Goal: Task Accomplishment & Management: Manage account settings

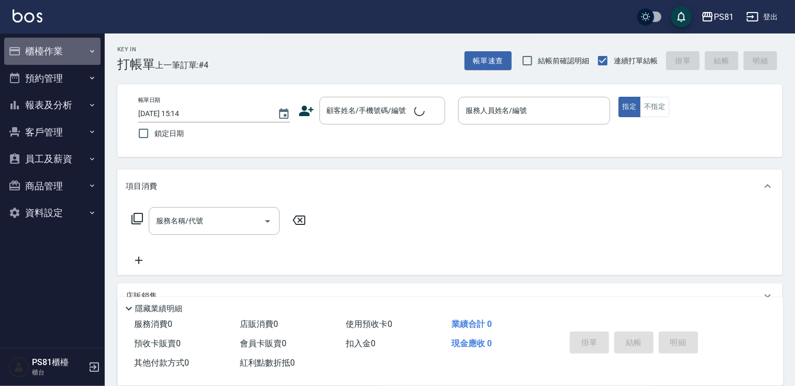
click at [47, 51] on button "櫃檯作業" at bounding box center [52, 51] width 96 height 27
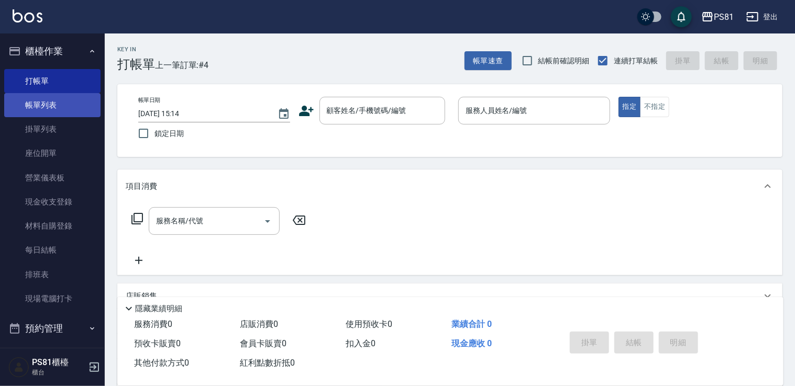
click at [64, 113] on link "帳單列表" at bounding box center [52, 105] width 96 height 24
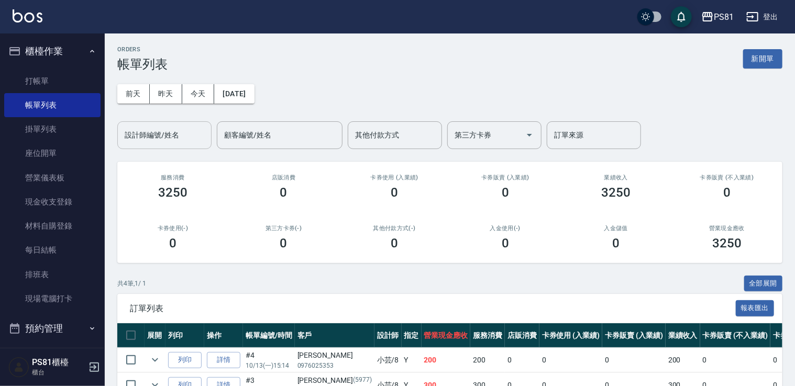
click at [170, 146] on div "設計師編號/姓名" at bounding box center [164, 135] width 94 height 28
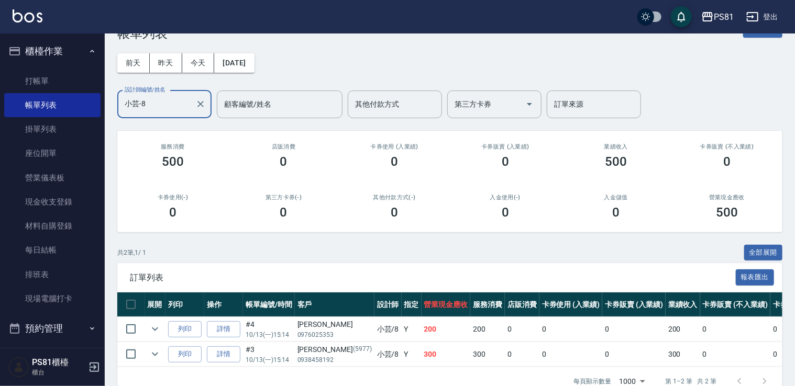
scroll to position [60, 0]
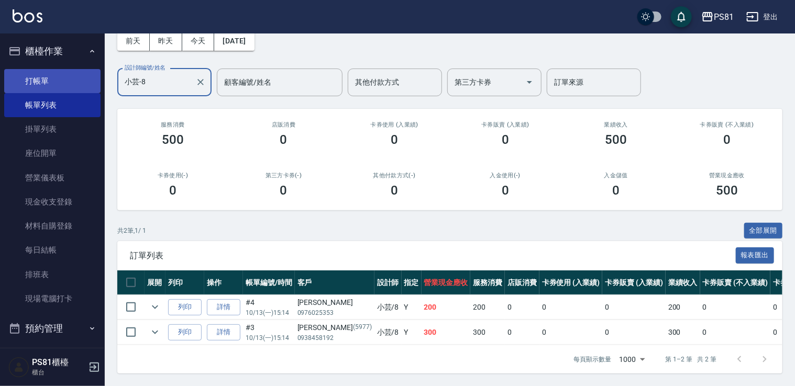
type input "小芸-8"
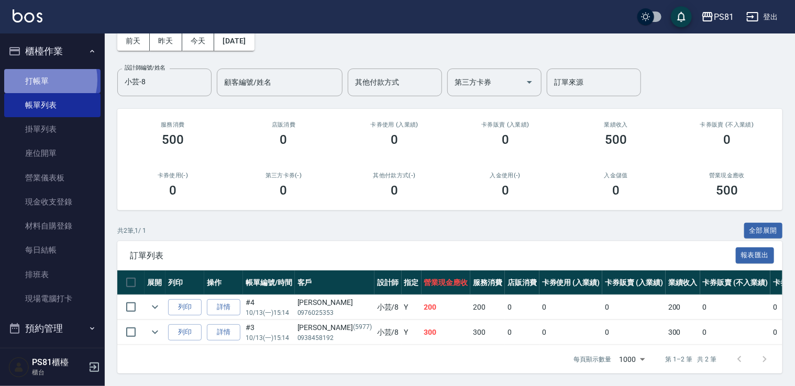
click at [40, 80] on link "打帳單" at bounding box center [52, 81] width 96 height 24
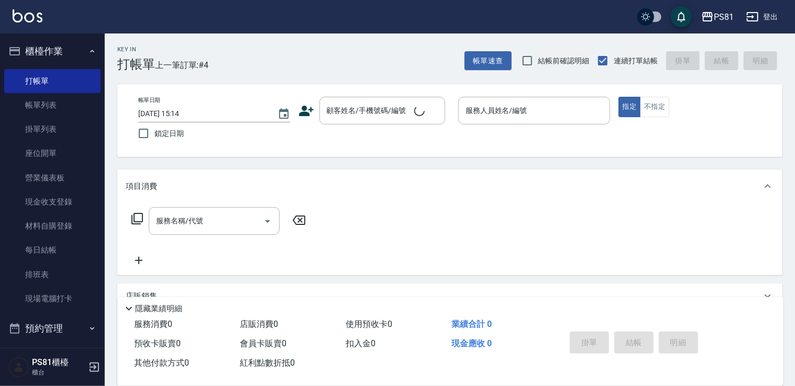
click at [168, 79] on div "Key In 打帳單 上一筆訂單:#4 帳單速查 結帳前確認明細 連續打單結帳 掛單 結帳 明細 帳單日期 [DATE] 15:14 鎖定日期 顧客姓名/手機…" at bounding box center [450, 271] width 690 height 475
click at [757, 16] on icon "button" at bounding box center [752, 16] width 13 height 13
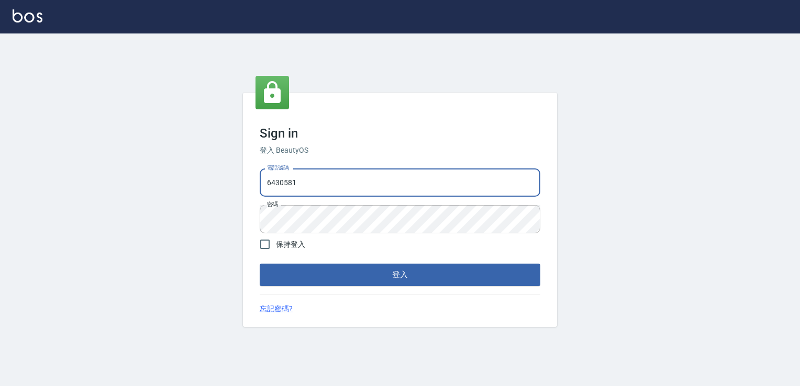
drag, startPoint x: 318, startPoint y: 183, endPoint x: 249, endPoint y: 163, distance: 71.9
click at [249, 163] on div "Sign in 登入 BeautyOS 電話號碼 [PHONE_NUMBER] 電話號碼 密碼 密碼 保持登入 登入 忘記密碼?" at bounding box center [400, 210] width 314 height 234
type input "0979739080"
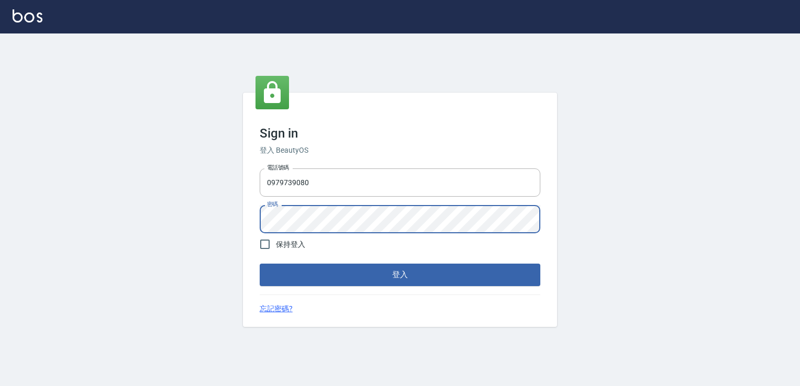
click at [193, 229] on div "Sign in 登入 BeautyOS 電話號碼 [PHONE_NUMBER] 電話號碼 密碼 密碼 保持登入 登入 忘記密碼?" at bounding box center [400, 210] width 800 height 353
click at [260, 264] on button "登入" at bounding box center [400, 275] width 281 height 22
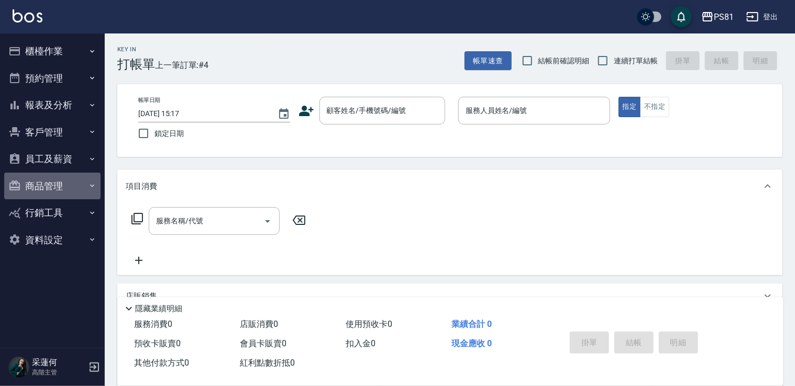
click at [64, 173] on button "商品管理" at bounding box center [52, 186] width 96 height 27
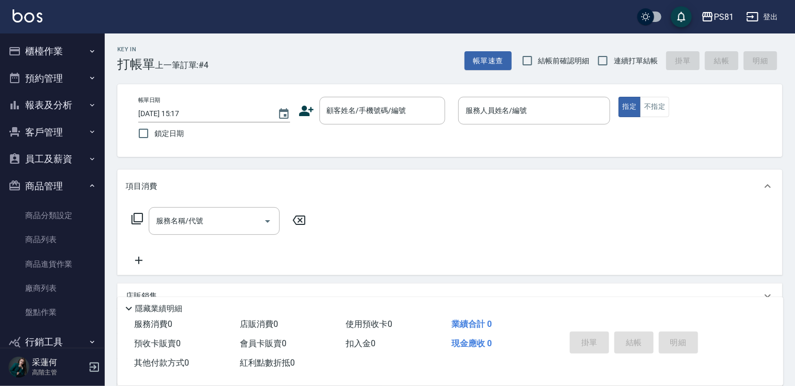
drag, startPoint x: 67, startPoint y: 183, endPoint x: 67, endPoint y: 146, distance: 37.2
click at [66, 183] on button "商品管理" at bounding box center [52, 186] width 96 height 27
click at [69, 148] on button "員工及薪資" at bounding box center [52, 159] width 96 height 27
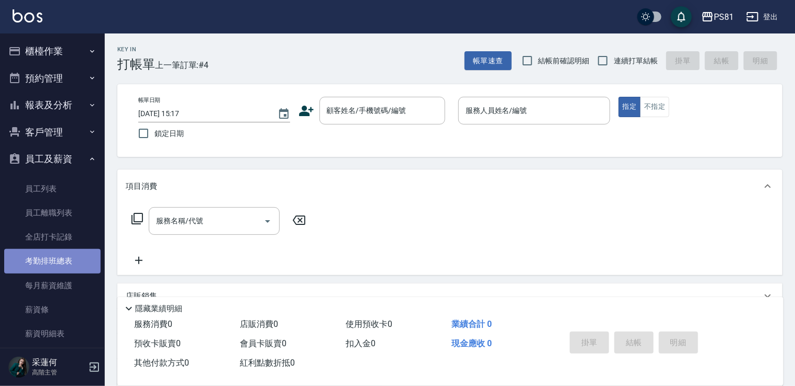
click at [72, 261] on link "考勤排班總表" at bounding box center [52, 261] width 96 height 24
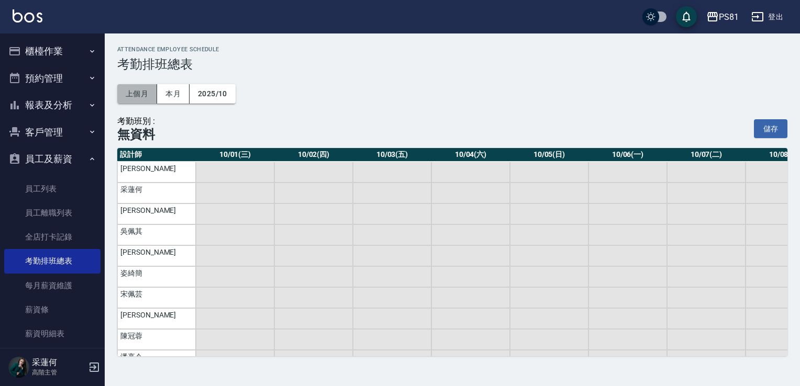
click at [127, 99] on button "上個月" at bounding box center [137, 93] width 40 height 19
click at [253, 234] on td "a dense table" at bounding box center [235, 235] width 79 height 21
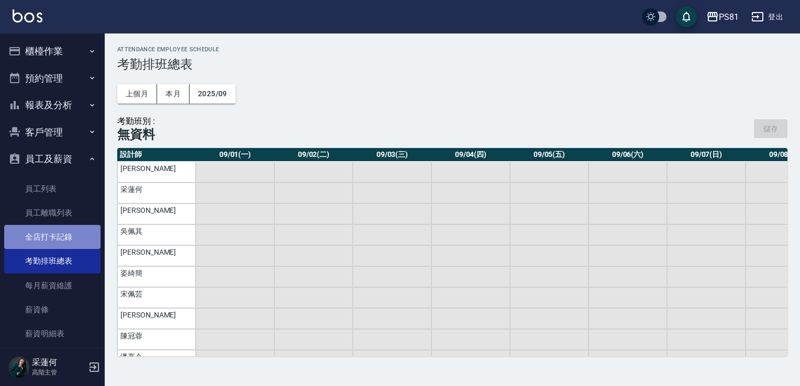
click at [73, 236] on link "全店打卡記錄" at bounding box center [52, 237] width 96 height 24
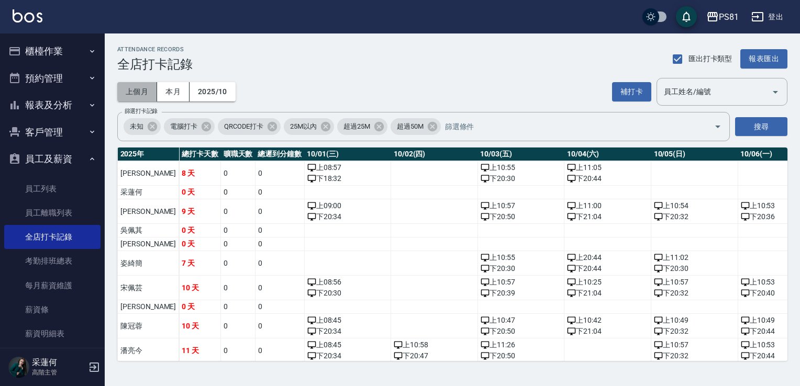
click at [141, 83] on button "上個月" at bounding box center [137, 91] width 40 height 19
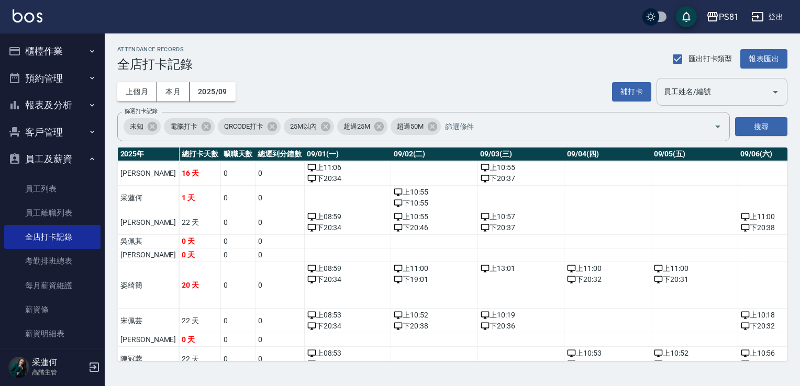
click at [744, 82] on div "員工姓名/編號" at bounding box center [722, 92] width 131 height 28
type input "李彥馳"
click at [771, 62] on button "報表匯出" at bounding box center [763, 58] width 47 height 19
click at [783, 22] on button "登出" at bounding box center [767, 16] width 40 height 19
